Goal: Task Accomplishment & Management: Manage account settings

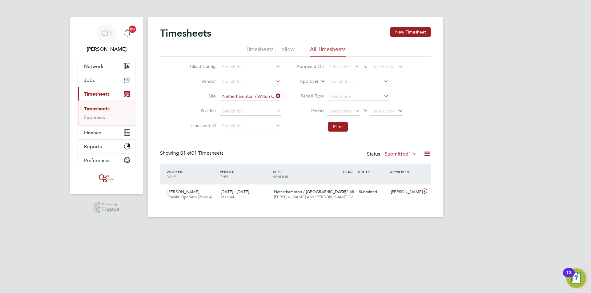
scroll to position [16, 54]
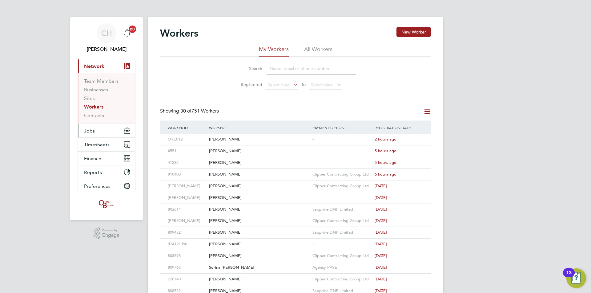
click at [93, 130] on span "Jobs" at bounding box center [89, 131] width 11 height 6
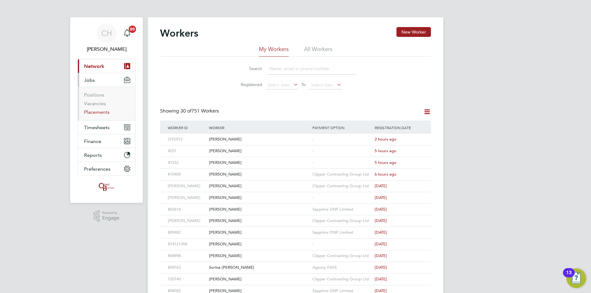
click at [94, 113] on link "Placements" at bounding box center [97, 112] width 26 height 6
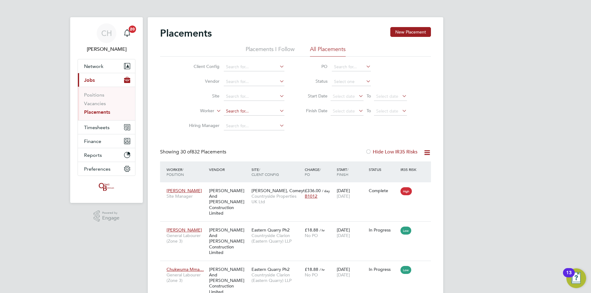
click at [254, 110] on input at bounding box center [254, 111] width 61 height 9
click at [252, 130] on li "[PERSON_NAME]" at bounding box center [253, 128] width 61 height 8
type input "[PERSON_NAME]"
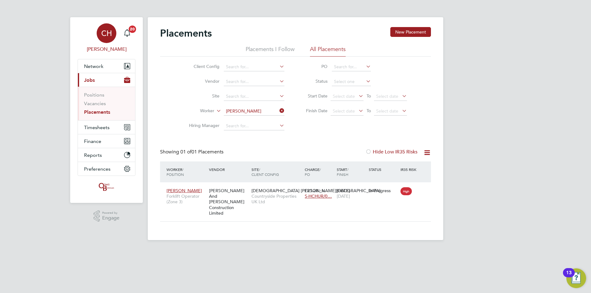
click at [107, 30] on span "CH" at bounding box center [106, 33] width 11 height 8
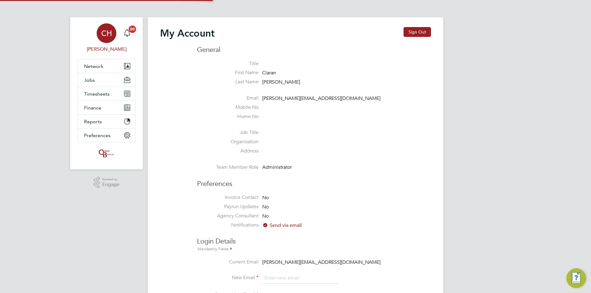
type input "[PERSON_NAME][EMAIL_ADDRESS][DOMAIN_NAME]"
